Goal: Obtain resource: Obtain resource

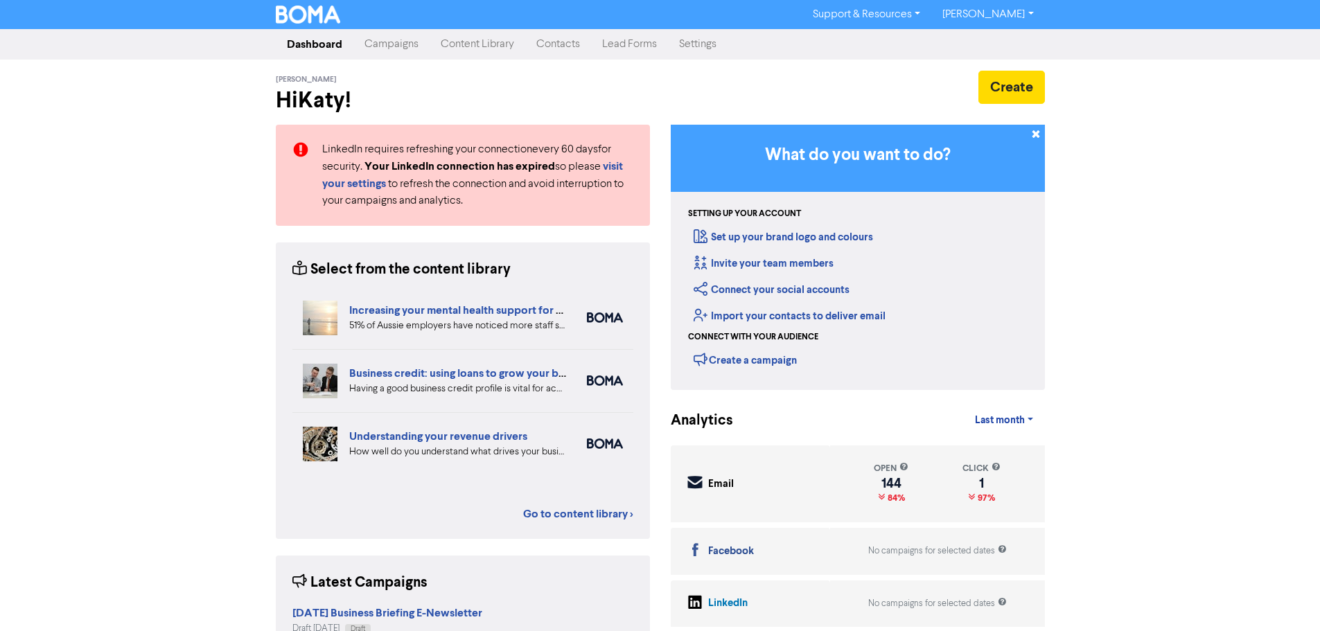
click at [473, 47] on link "Content Library" at bounding box center [478, 44] width 96 height 28
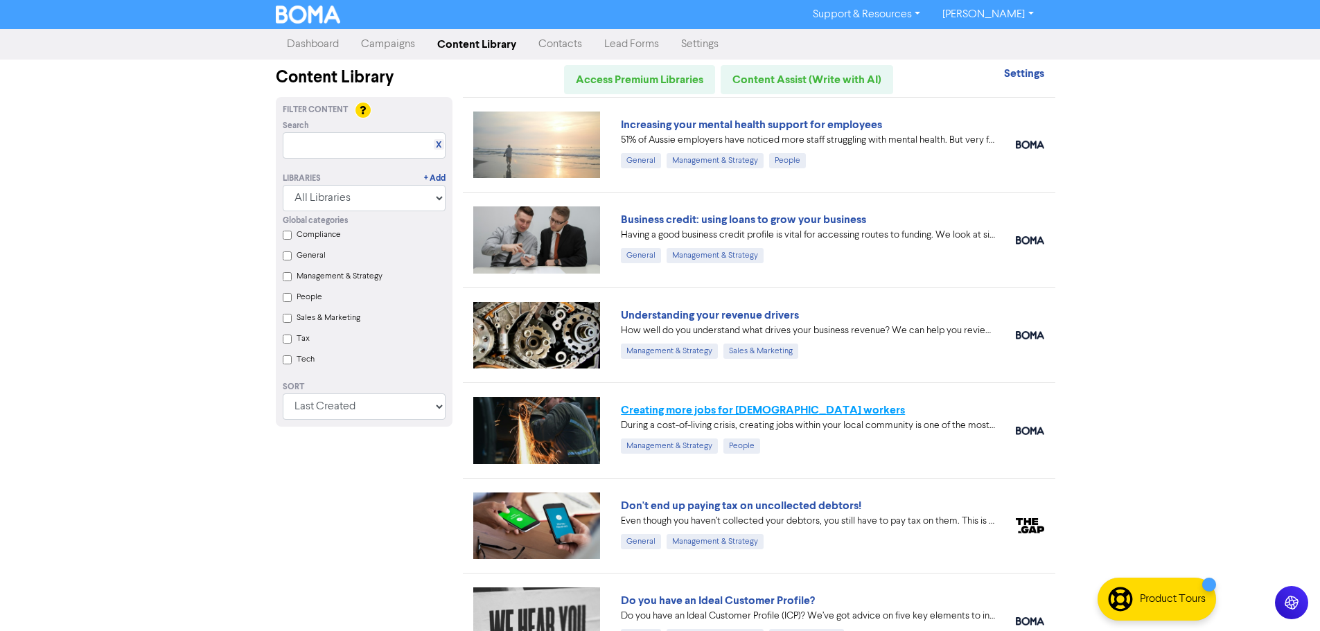
click at [768, 416] on link "Creating more jobs for [DEMOGRAPHIC_DATA] workers" at bounding box center [763, 410] width 284 height 14
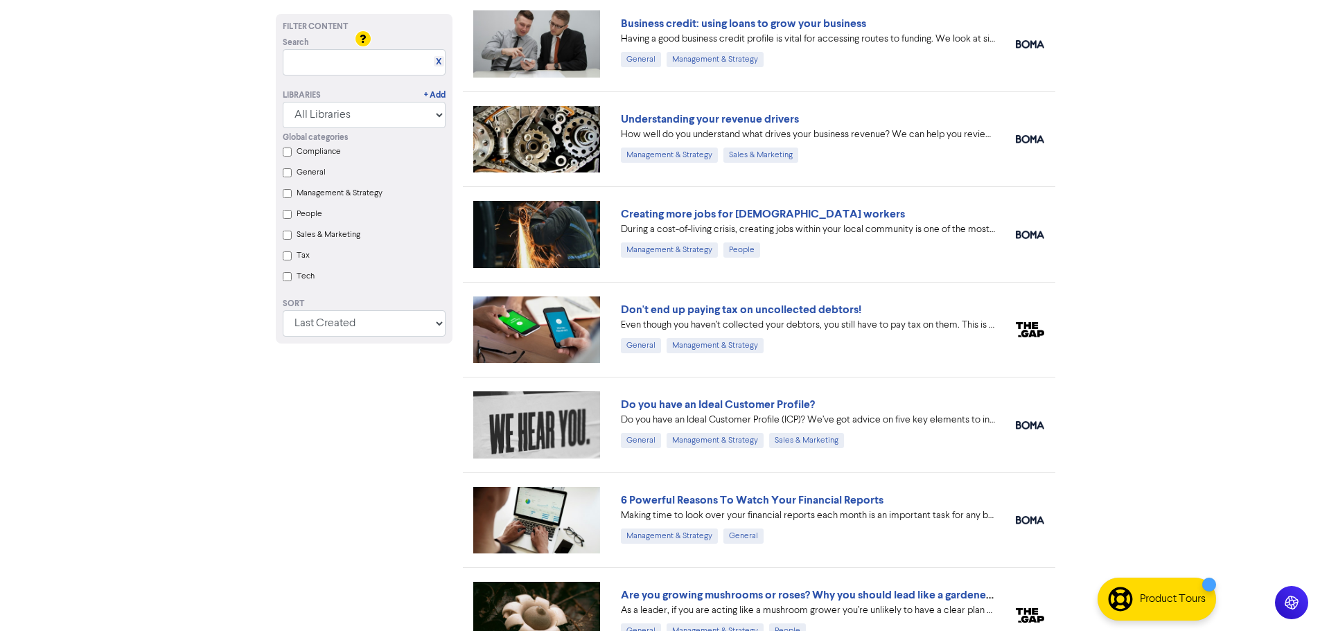
scroll to position [208, 0]
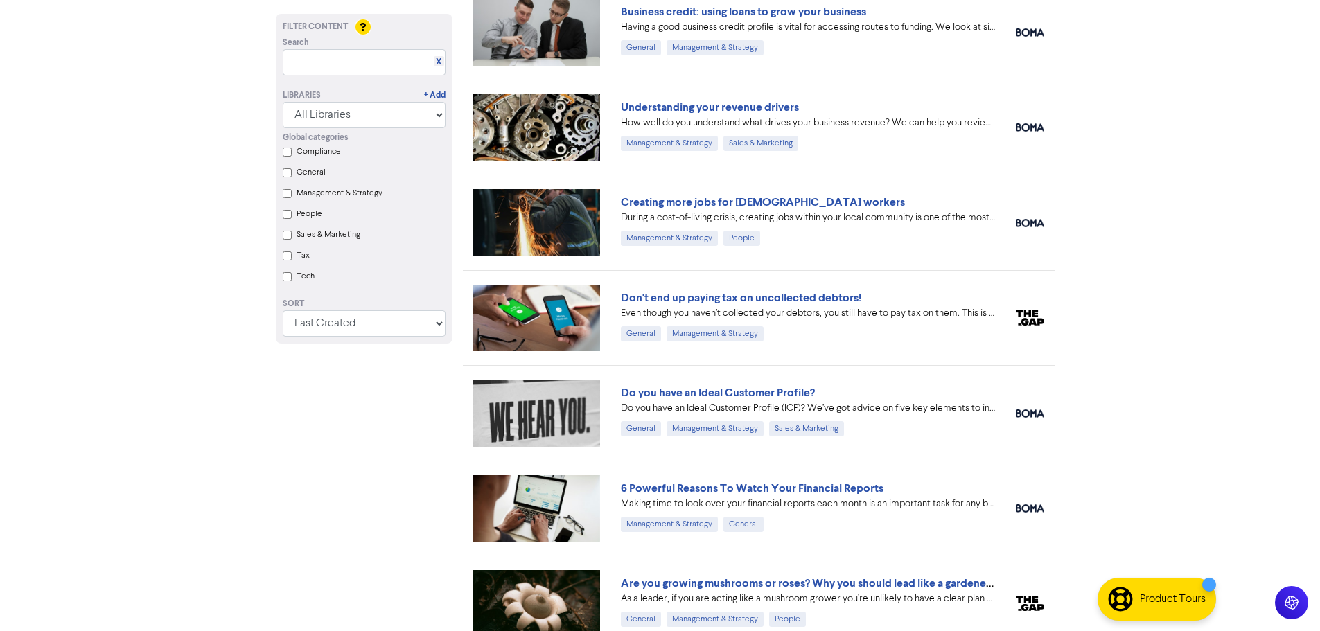
click at [287, 154] on input "Compliance" at bounding box center [287, 152] width 9 height 9
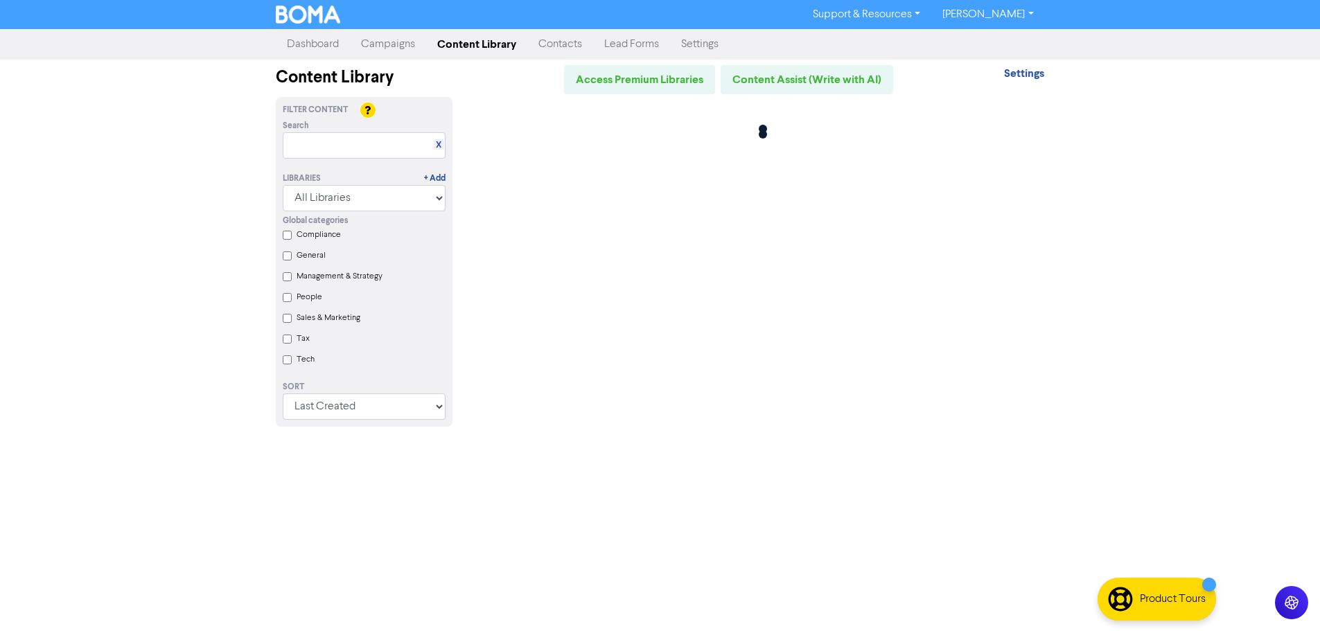
scroll to position [0, 0]
checkbox input "true"
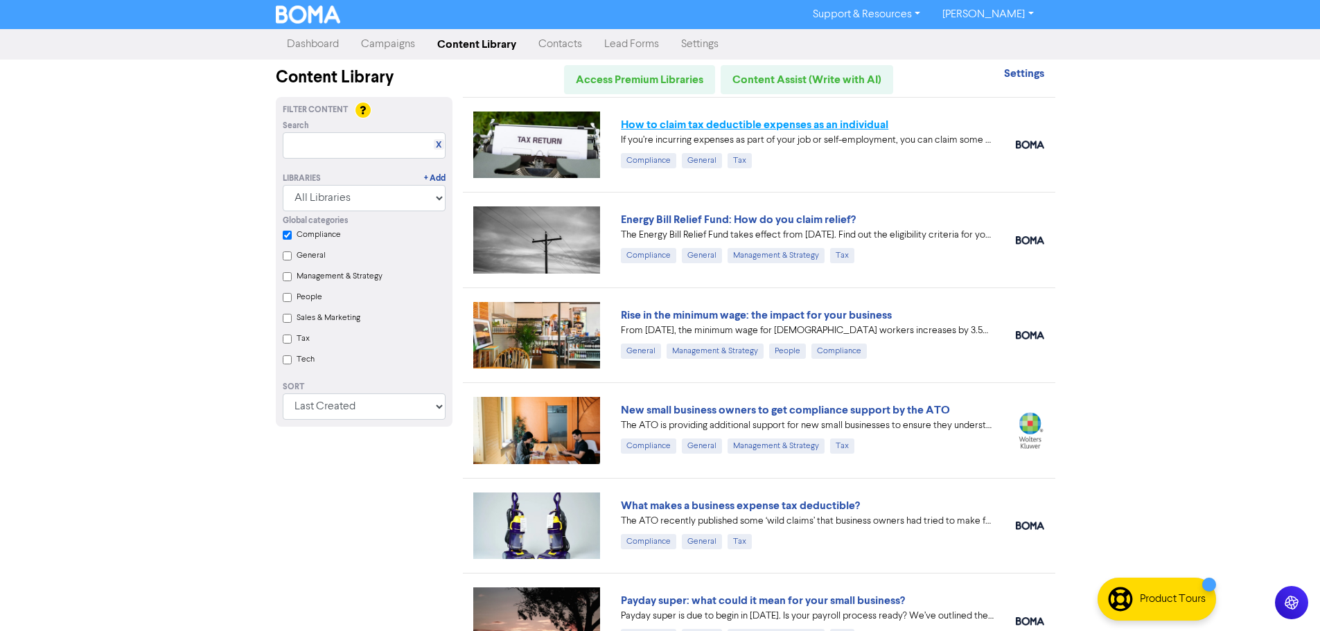
click at [812, 122] on link "How to claim tax deductible expenses as an individual" at bounding box center [754, 125] width 267 height 14
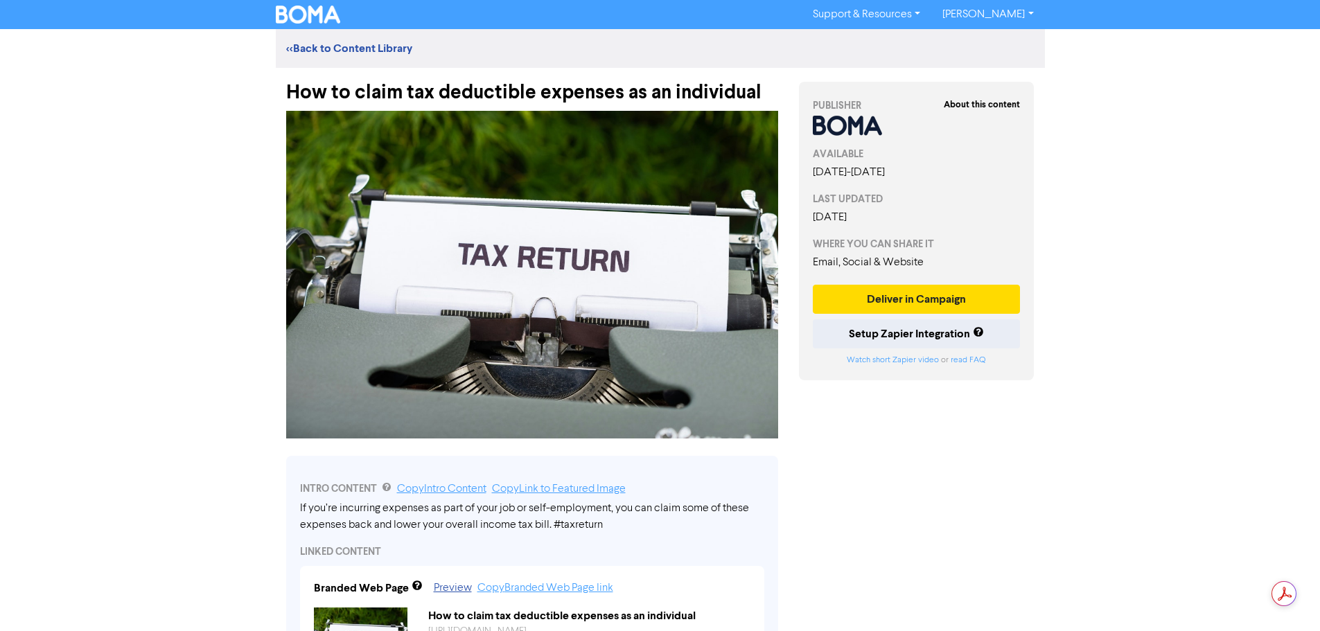
click at [455, 98] on div "How to claim tax deductible expenses as an individual" at bounding box center [532, 86] width 492 height 36
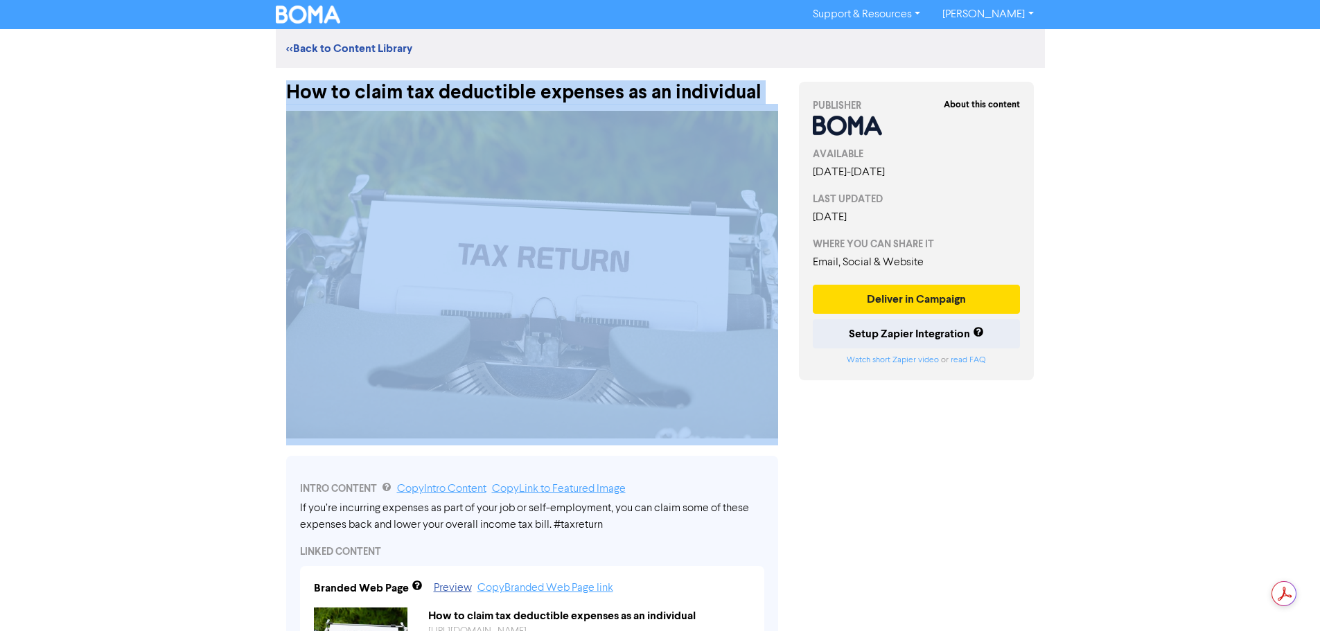
click at [455, 98] on div "How to claim tax deductible expenses as an individual" at bounding box center [532, 86] width 492 height 36
copy div "How to claim tax deductible expenses as an individual"
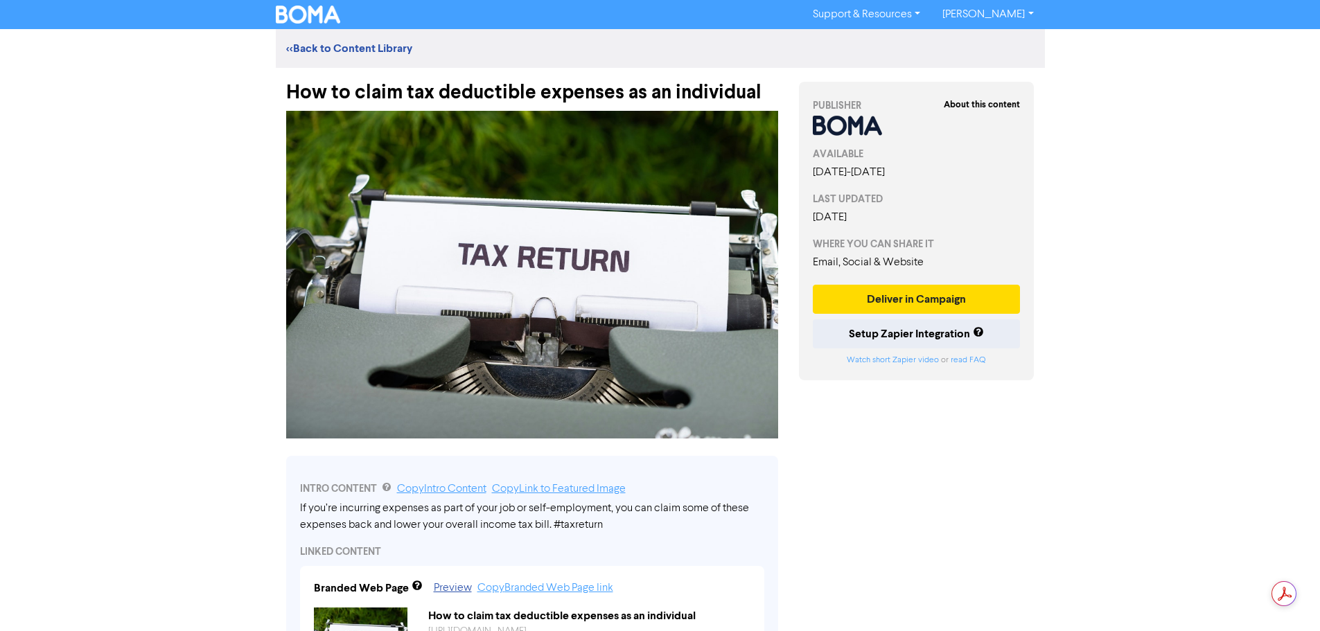
drag, startPoint x: 299, startPoint y: 507, endPoint x: 391, endPoint y: 505, distance: 92.2
click at [391, 505] on div "INTRO CONTENT Copy Intro Content Copy Link to Featured Image If you’re incurrin…" at bounding box center [532, 580] width 492 height 249
drag, startPoint x: 300, startPoint y: 510, endPoint x: 345, endPoint y: 509, distance: 45.0
click at [345, 509] on div "If you’re incurring expenses as part of your job or self-employment, you can cl…" at bounding box center [532, 516] width 464 height 33
click at [457, 508] on div "If you’re incurring expenses as part of your job or self-employment, you can cl…" at bounding box center [532, 516] width 464 height 33
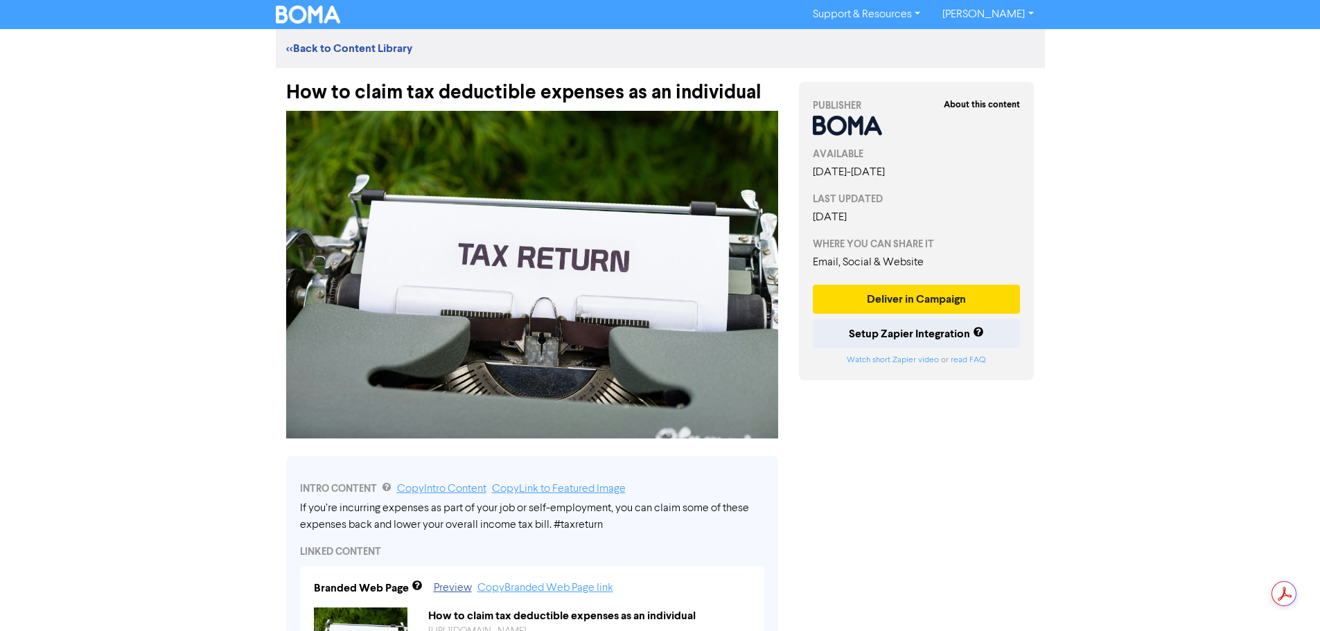
click at [457, 508] on div "If you’re incurring expenses as part of your job or self-employment, you can cl…" at bounding box center [532, 516] width 464 height 33
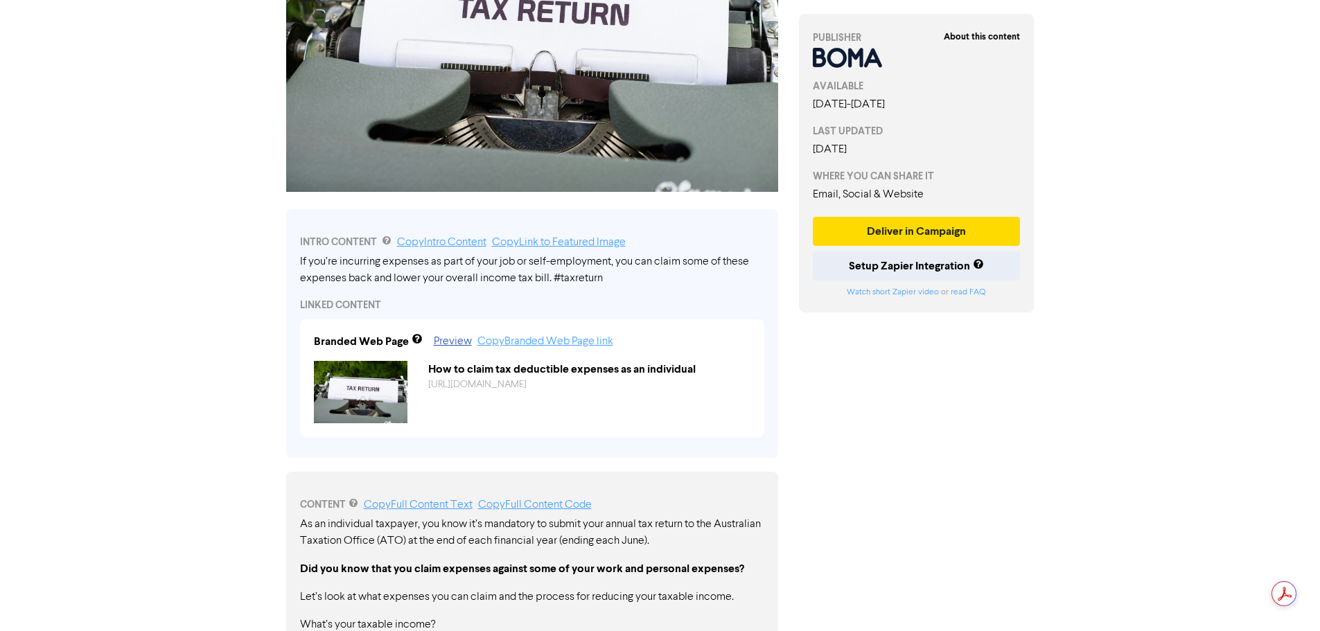
scroll to position [416, 0]
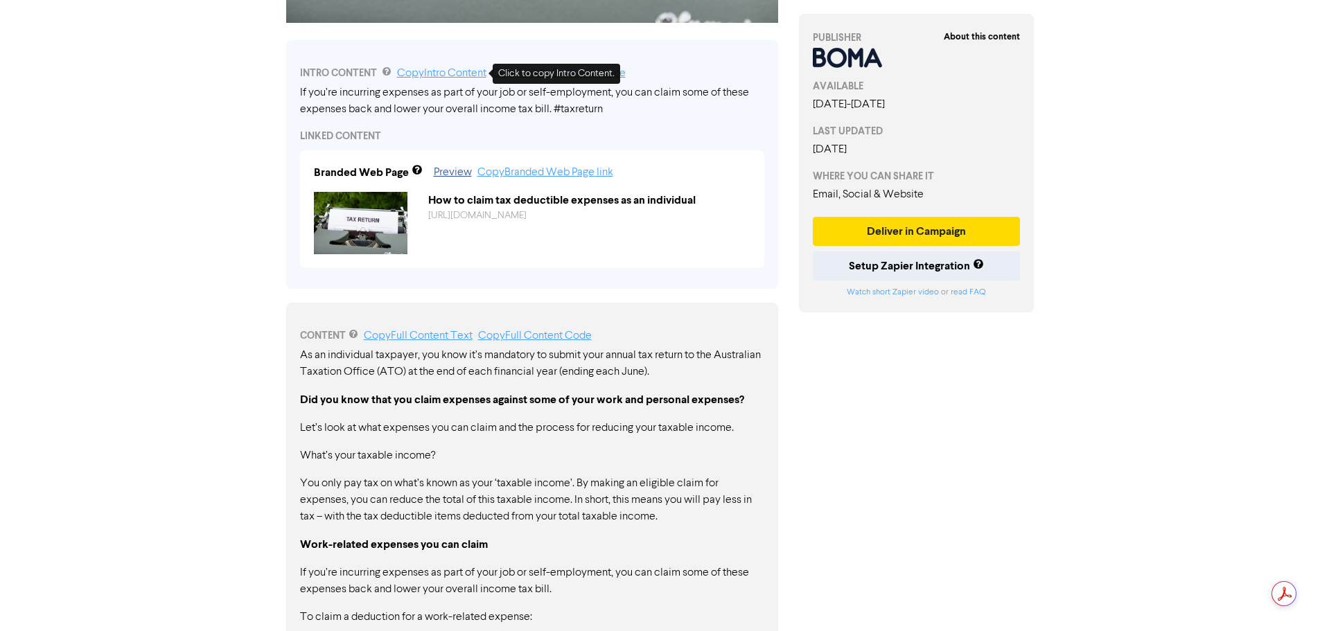
click at [449, 76] on link "Copy Intro Content" at bounding box center [441, 73] width 89 height 11
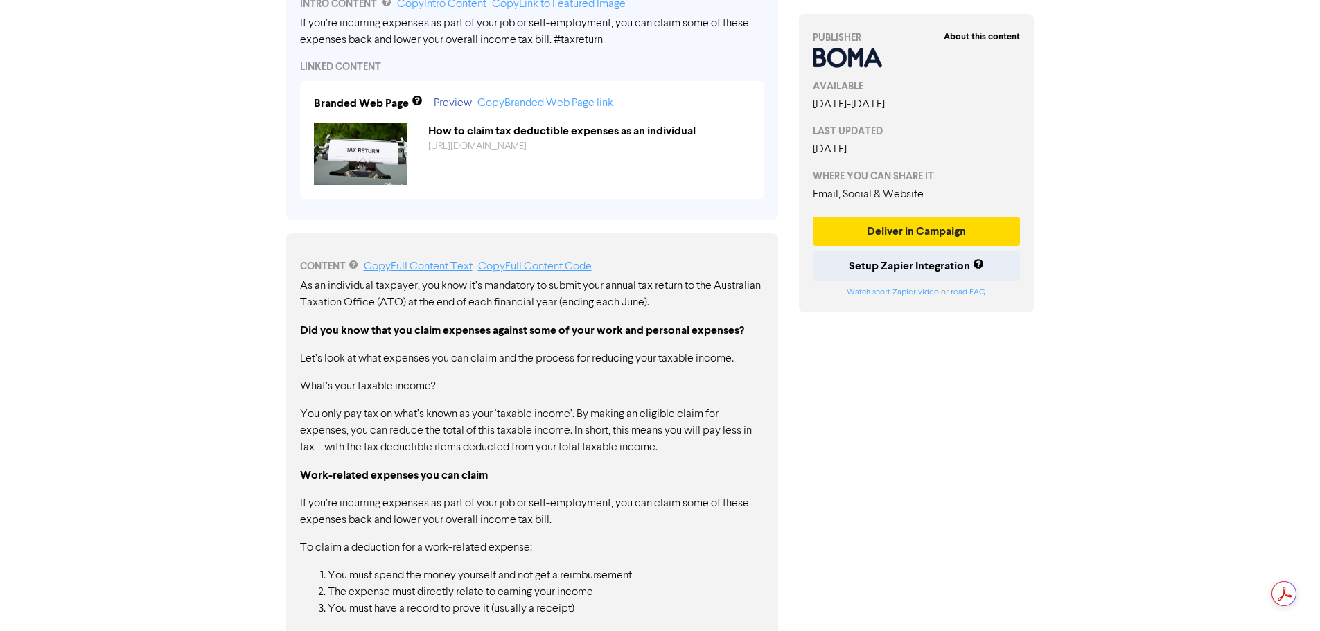
scroll to position [473, 0]
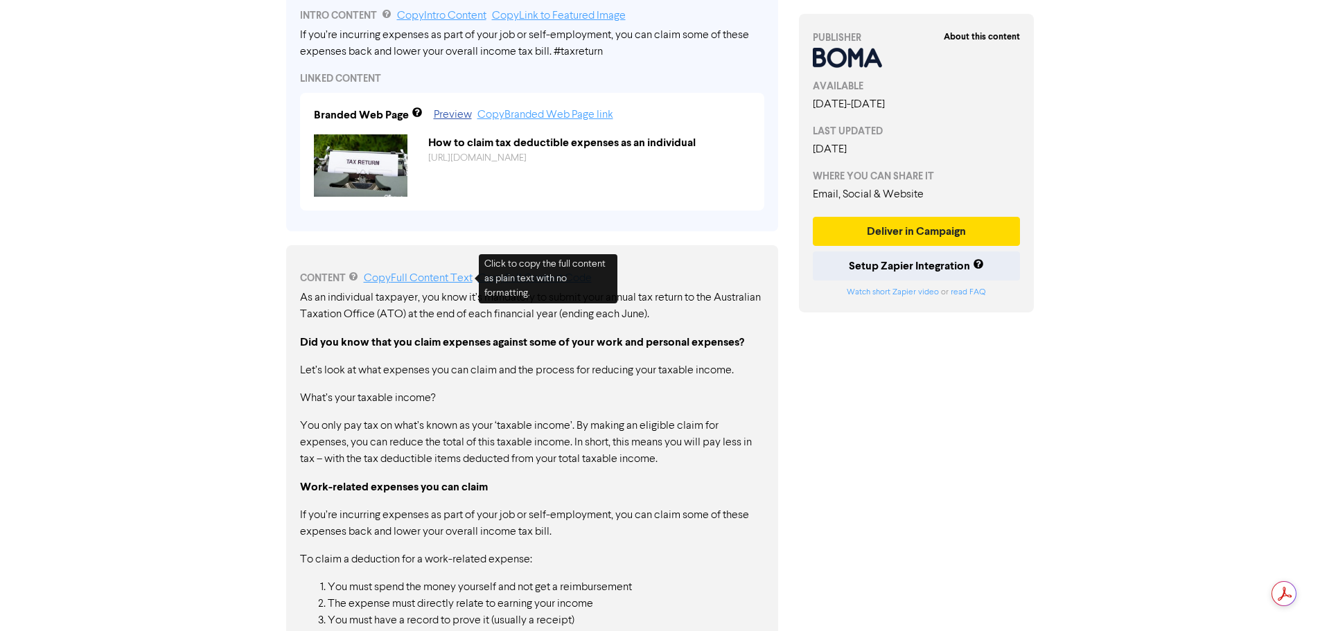
click at [414, 276] on link "Copy Full Content Text" at bounding box center [418, 278] width 109 height 11
